Goal: Navigation & Orientation: Find specific page/section

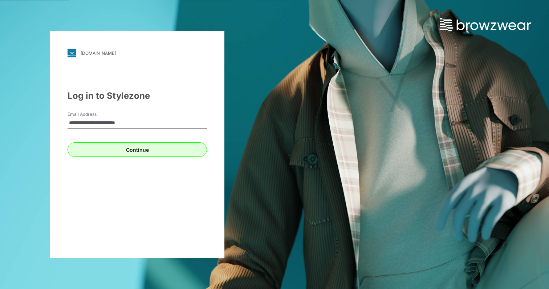
click at [130, 152] on button "Continue" at bounding box center [137, 149] width 139 height 15
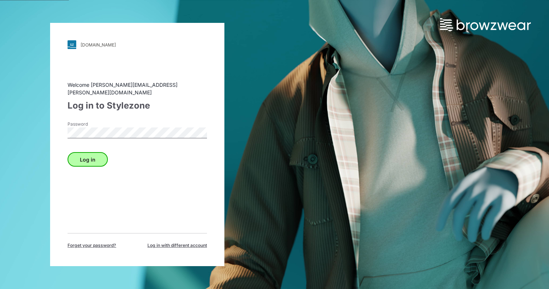
click at [101, 152] on button "Log in" at bounding box center [88, 159] width 40 height 15
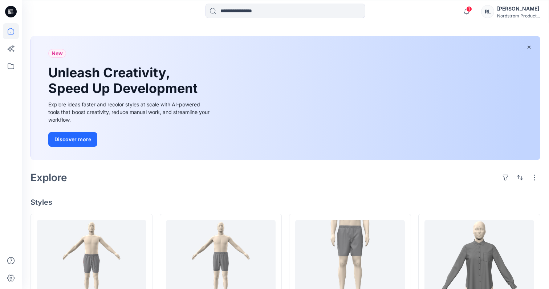
scroll to position [31, 0]
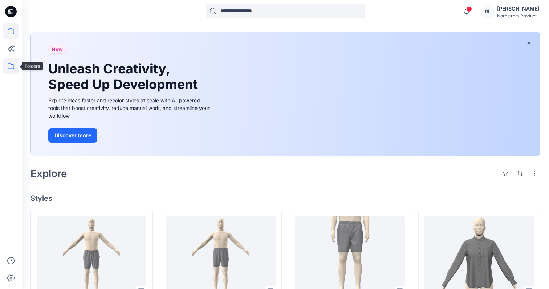
click at [15, 68] on icon at bounding box center [11, 66] width 16 height 16
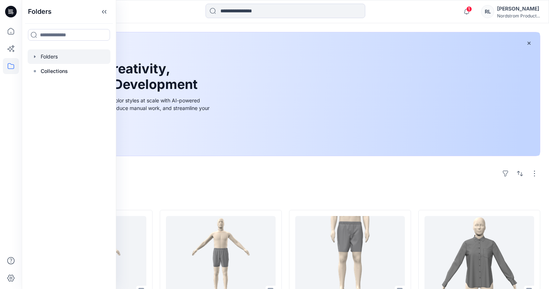
click at [49, 54] on div at bounding box center [69, 56] width 83 height 15
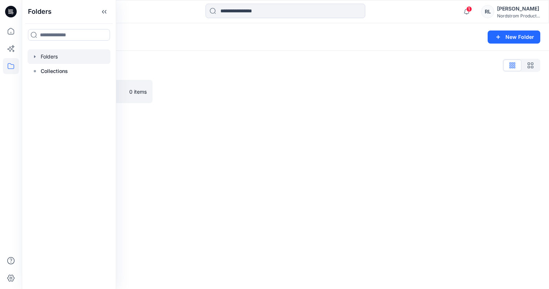
click at [194, 110] on div "Folders List TRAINING 0 items" at bounding box center [285, 81] width 527 height 61
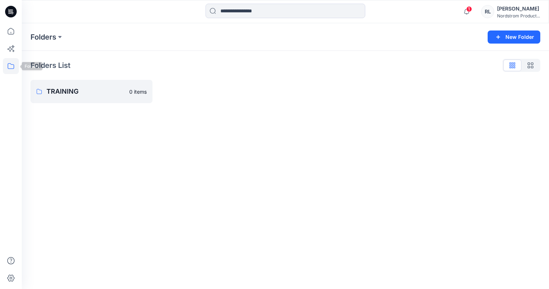
click at [8, 67] on icon at bounding box center [11, 66] width 7 height 6
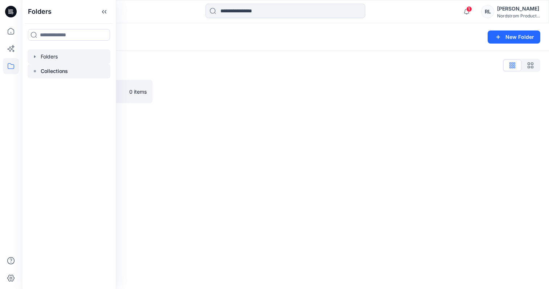
click at [61, 72] on p "Collections" at bounding box center [54, 71] width 27 height 9
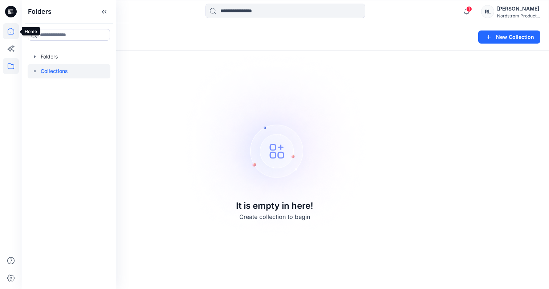
click at [13, 32] on icon at bounding box center [11, 31] width 16 height 16
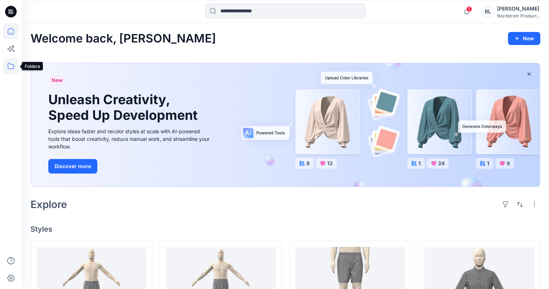
click at [14, 66] on icon at bounding box center [11, 66] width 7 height 6
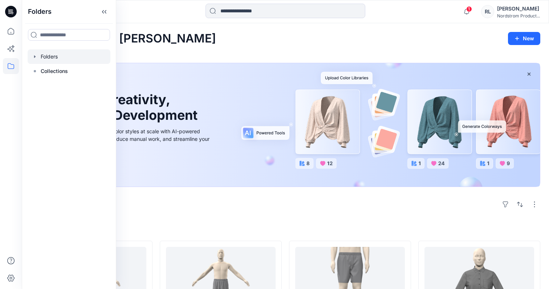
click at [54, 58] on div at bounding box center [69, 56] width 83 height 15
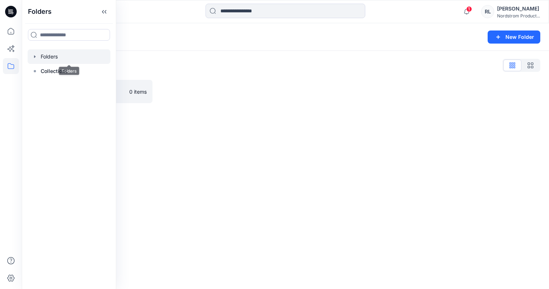
click at [36, 57] on icon "button" at bounding box center [35, 57] width 6 height 6
click at [43, 72] on icon "button" at bounding box center [42, 71] width 6 height 6
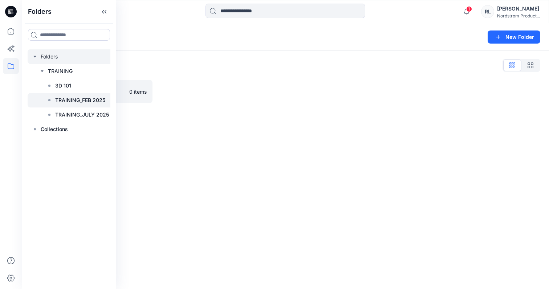
scroll to position [1, 0]
click at [55, 85] on p "3D 101" at bounding box center [63, 85] width 16 height 9
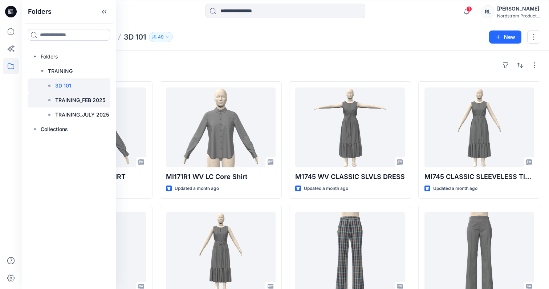
click at [68, 104] on p "TRAINING_FEB 2025" at bounding box center [80, 100] width 50 height 9
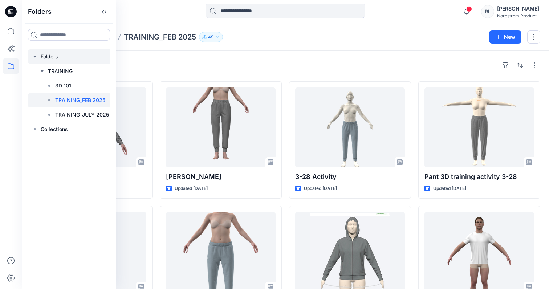
click at [47, 56] on div at bounding box center [71, 56] width 86 height 15
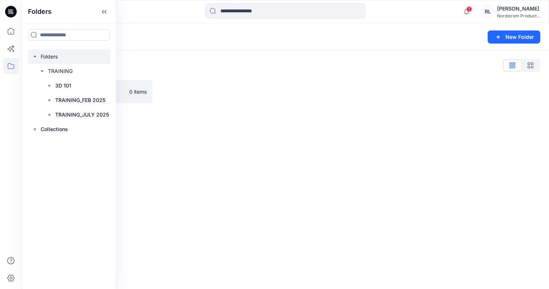
click at [33, 57] on icon "button" at bounding box center [35, 57] width 6 height 6
click at [183, 40] on div "Folders" at bounding box center [256, 37] width 453 height 10
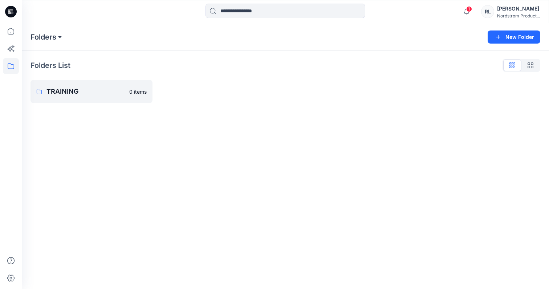
click at [59, 38] on button at bounding box center [59, 37] width 7 height 10
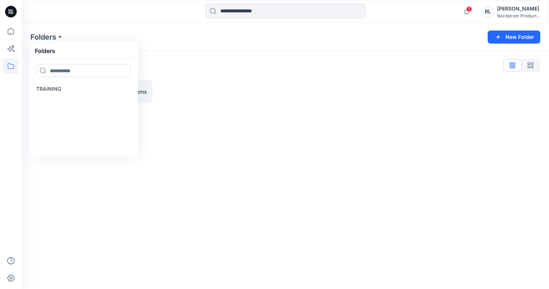
click at [94, 49] on div "Folders" at bounding box center [83, 51] width 106 height 15
click at [52, 93] on p "TRAINING" at bounding box center [48, 89] width 25 height 9
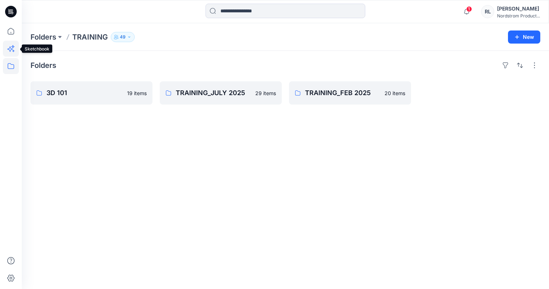
click at [14, 47] on icon at bounding box center [11, 49] width 16 height 16
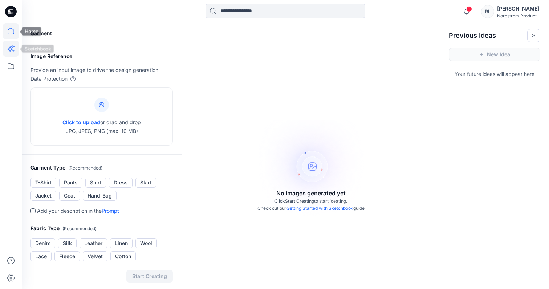
click at [8, 35] on icon at bounding box center [11, 31] width 16 height 16
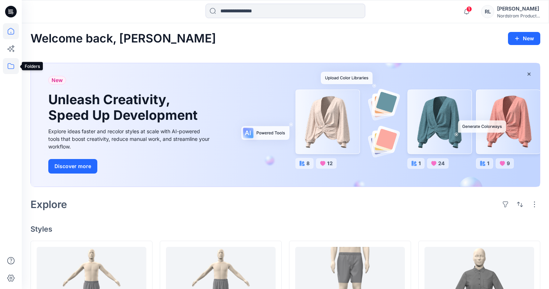
click at [9, 63] on icon at bounding box center [11, 66] width 16 height 16
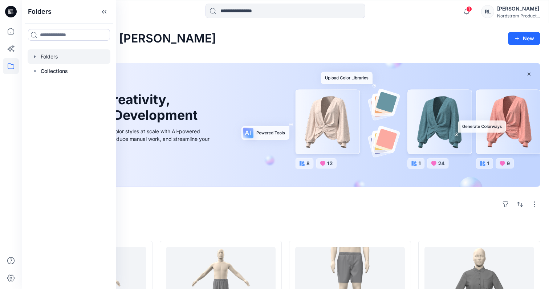
click at [37, 57] on icon "button" at bounding box center [35, 57] width 6 height 6
click at [41, 122] on div "Folders Folders TRAINING Collections" at bounding box center [69, 144] width 94 height 289
click at [57, 34] on input at bounding box center [69, 35] width 82 height 12
click at [45, 144] on div "Folders Folders TRAINING Collections" at bounding box center [69, 144] width 94 height 289
